Goal: Task Accomplishment & Management: Use online tool/utility

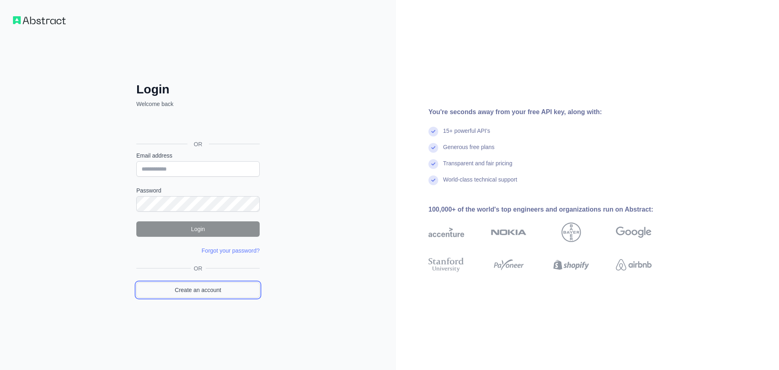
click at [205, 289] on link "Create an account" at bounding box center [197, 289] width 123 height 15
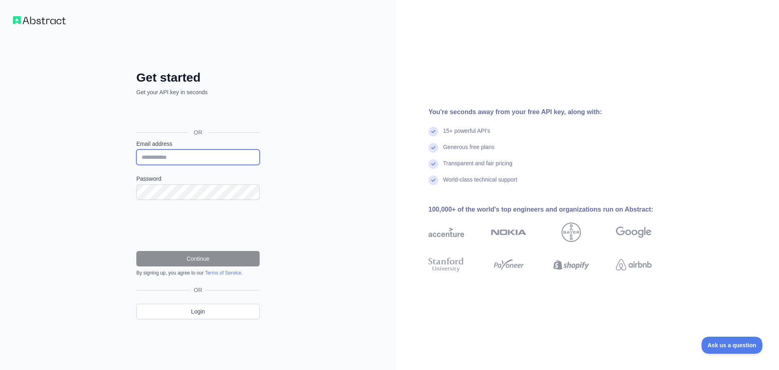
click at [179, 154] on input "Email address" at bounding box center [197, 156] width 123 height 15
paste input "**********"
type input "**********"
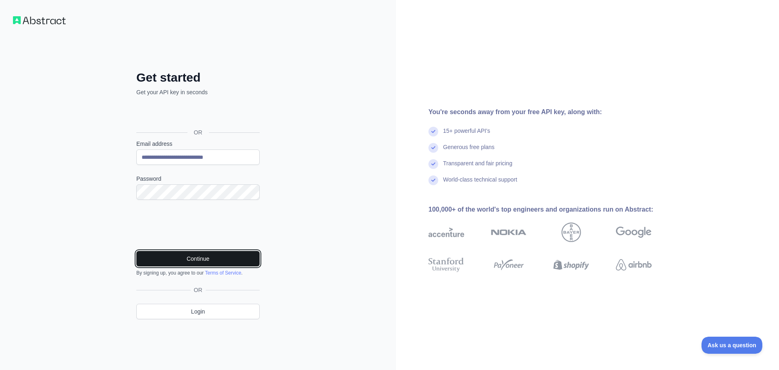
click at [209, 256] on button "Continue" at bounding box center [197, 258] width 123 height 15
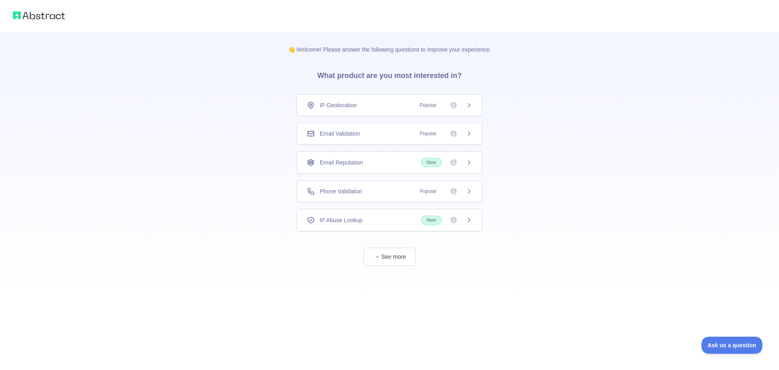
drag, startPoint x: 364, startPoint y: 130, endPoint x: 377, endPoint y: 140, distance: 16.7
click at [365, 130] on div "Email Validation Popular" at bounding box center [390, 133] width 166 height 8
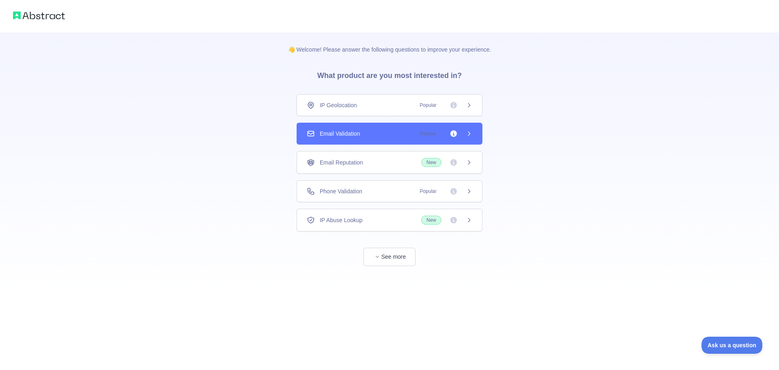
click at [393, 133] on div "Email Validation Popular" at bounding box center [390, 133] width 166 height 8
click at [474, 131] on div "Email Validation Popular" at bounding box center [390, 134] width 186 height 22
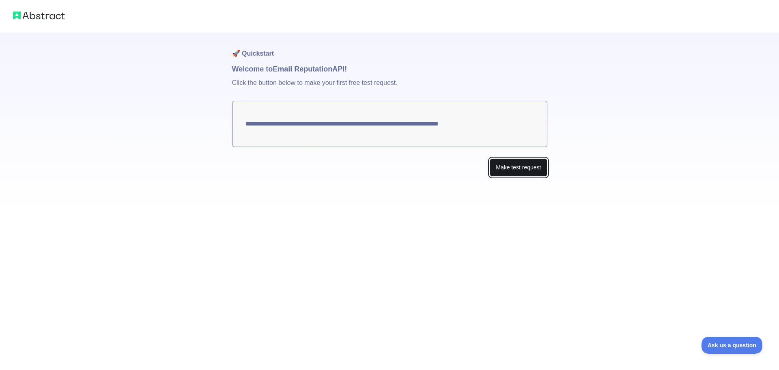
click at [527, 165] on button "Make test request" at bounding box center [518, 167] width 57 height 18
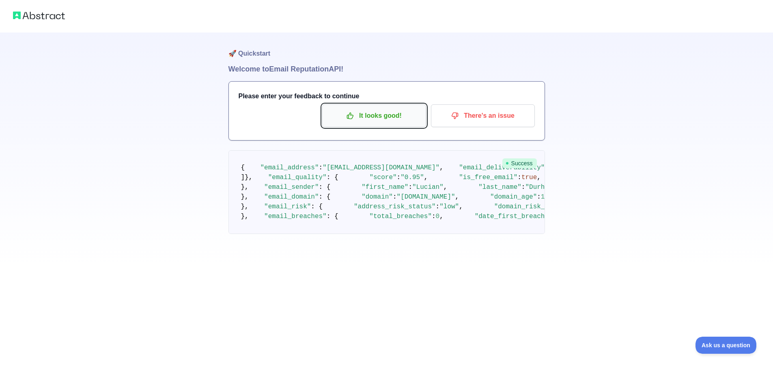
click at [374, 119] on p "It looks good!" at bounding box center [374, 116] width 92 height 14
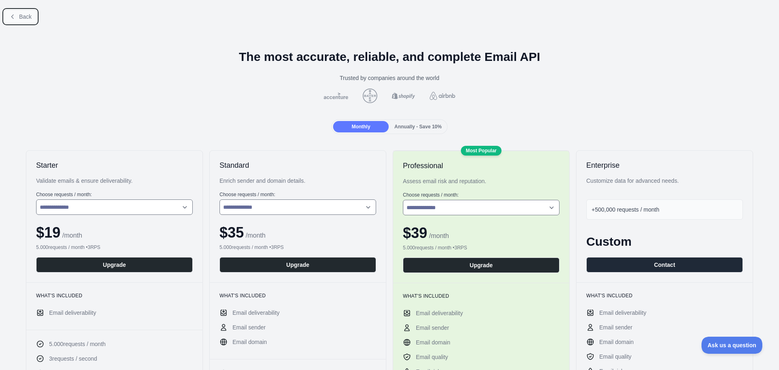
click at [27, 18] on span "Back" at bounding box center [25, 16] width 13 height 6
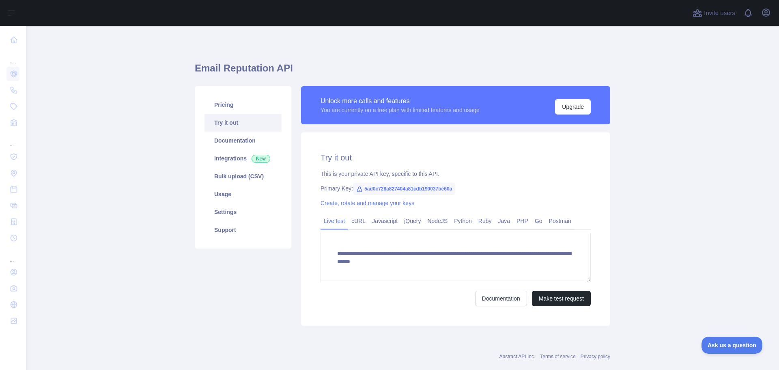
click at [393, 189] on span "5ad0c728a827404a81cdb190037be60a" at bounding box center [404, 189] width 102 height 12
copy span "5ad0c728a827404a81cdb190037be60a"
